Goal: Task Accomplishment & Management: Manage account settings

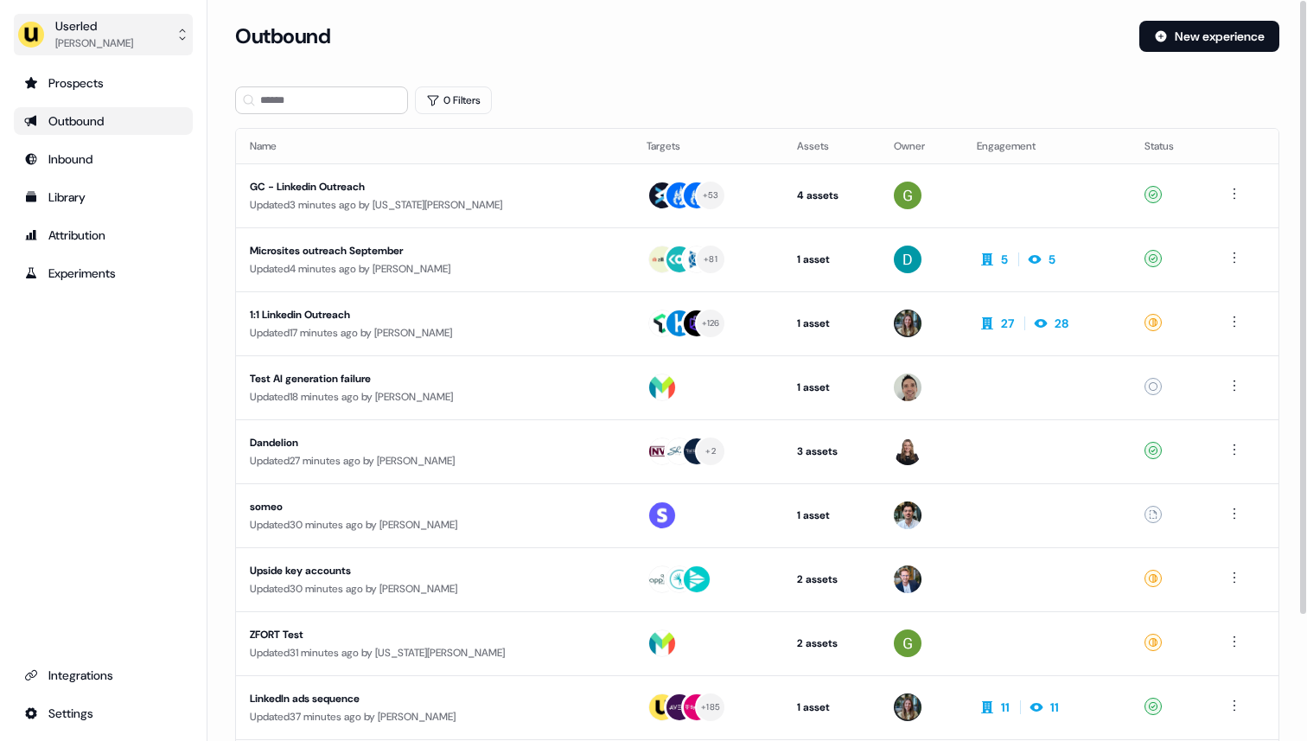
click at [134, 40] on button "Userled [PERSON_NAME]" at bounding box center [103, 35] width 179 height 42
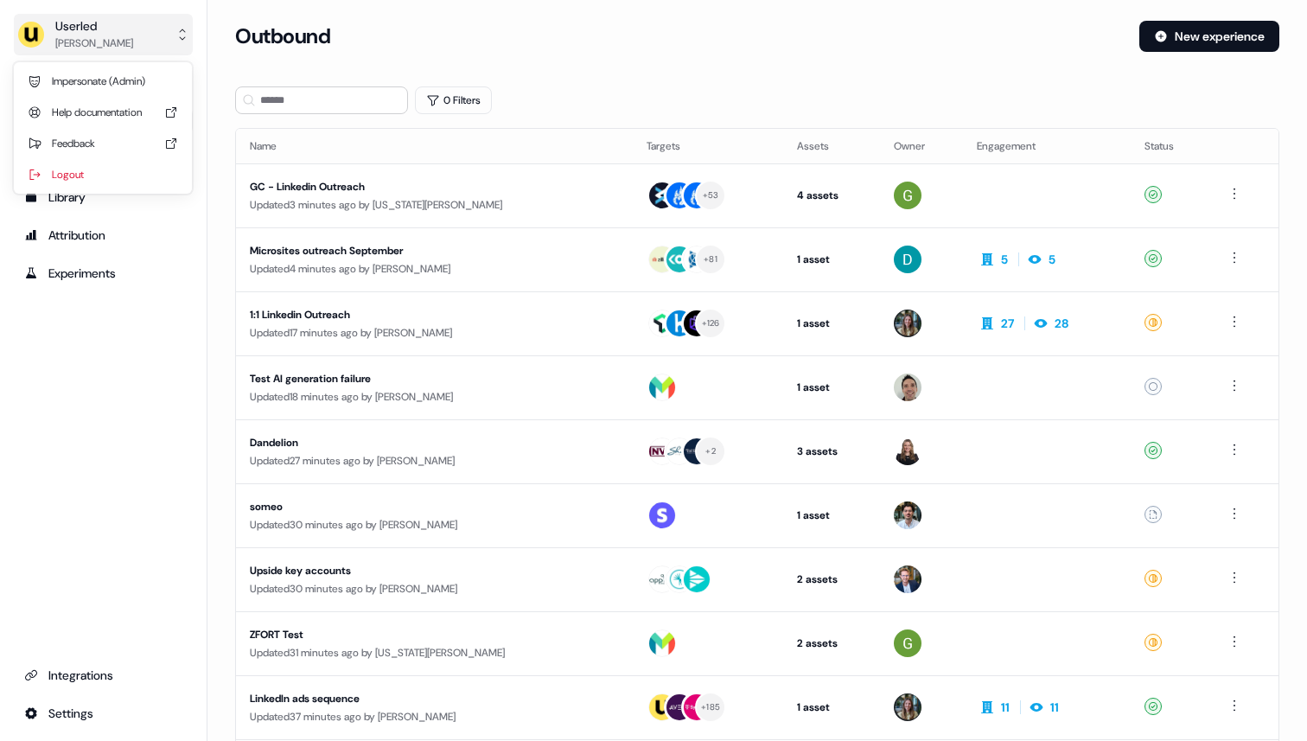
click at [134, 40] on button "Userled [PERSON_NAME]" at bounding box center [103, 35] width 179 height 42
click at [134, 77] on div "Impersonate (Admin)" at bounding box center [103, 81] width 164 height 31
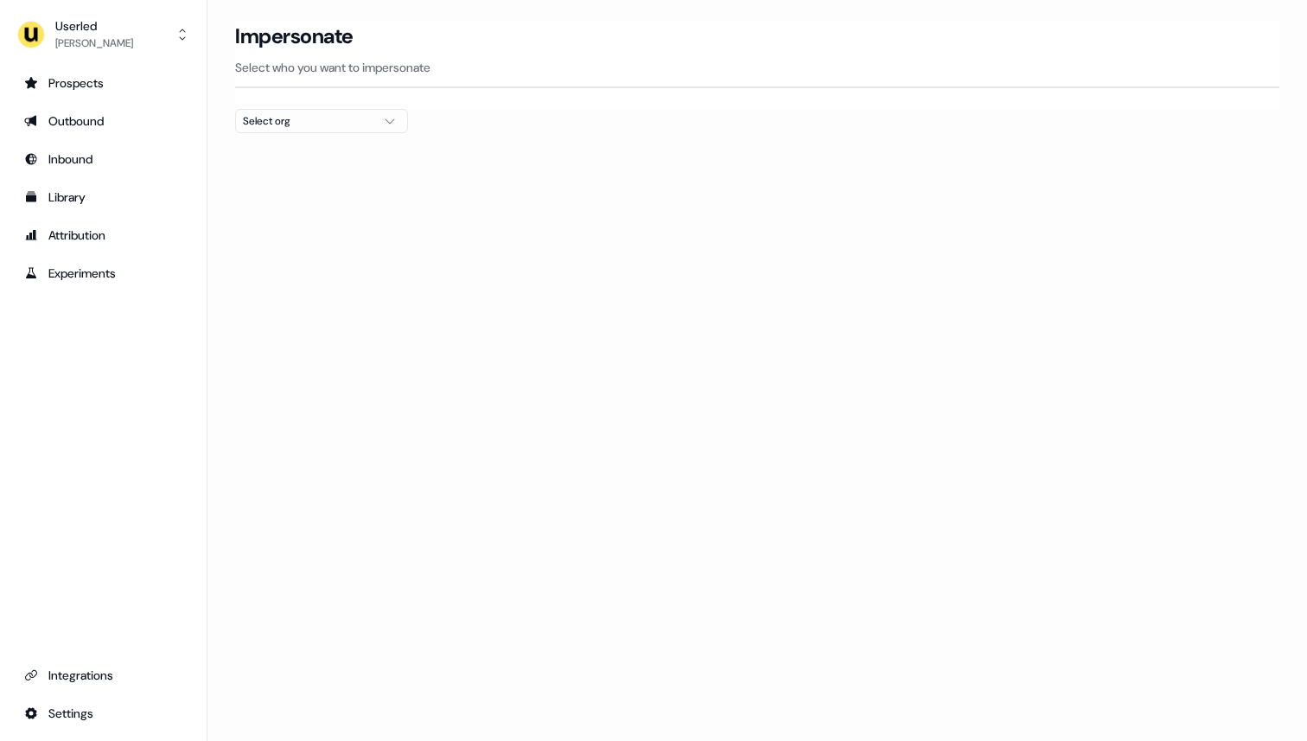
click at [291, 107] on div "Impersonate Select who you want to impersonate" at bounding box center [757, 65] width 1044 height 88
click at [291, 116] on div "Select org" at bounding box center [308, 120] width 130 height 17
type input "***"
click at [487, 133] on div at bounding box center [757, 140] width 1044 height 14
click at [156, 16] on button "Userled [PERSON_NAME]" at bounding box center [103, 35] width 179 height 42
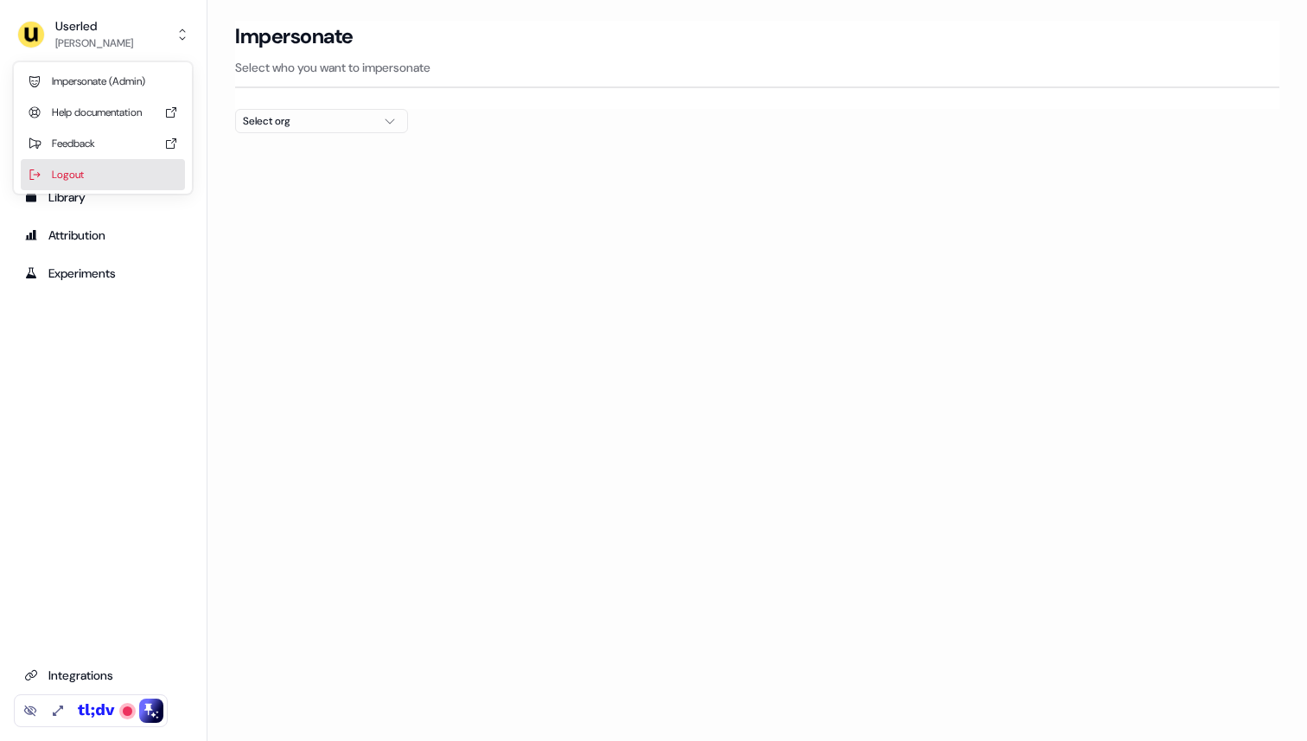
click at [129, 180] on div "Logout" at bounding box center [103, 174] width 164 height 31
